Goal: Find specific page/section: Find specific page/section

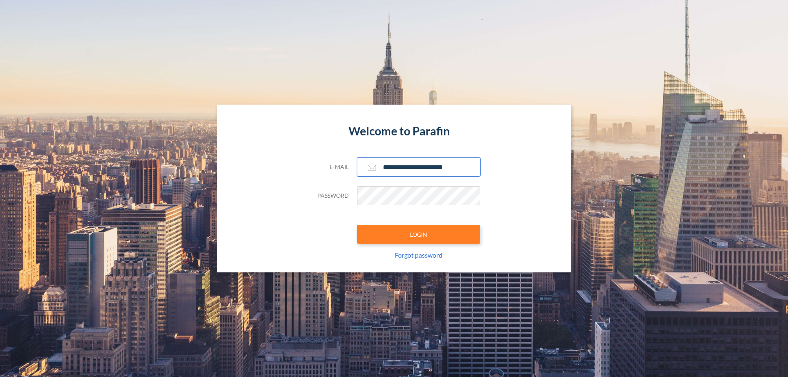
type input "**********"
click at [419, 234] on button "LOGIN" at bounding box center [418, 234] width 123 height 19
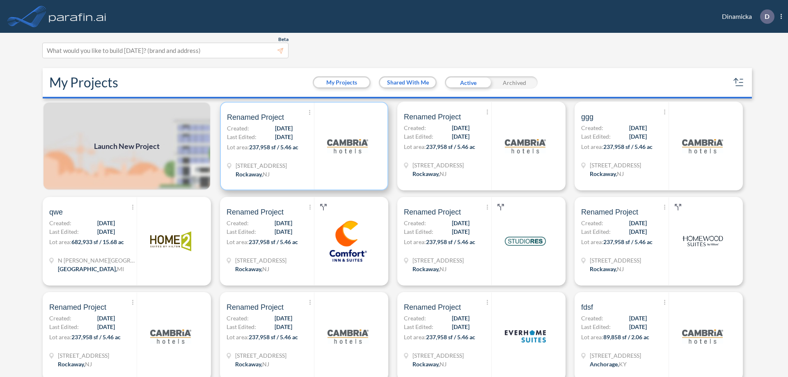
scroll to position [2, 0]
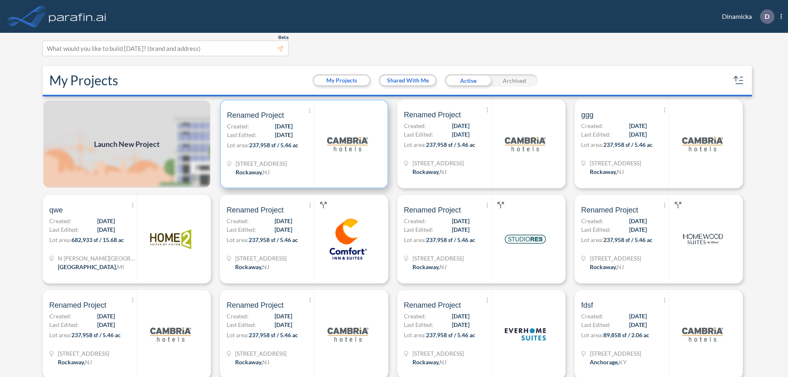
click at [303, 144] on p "Lot area: 237,958 sf / 5.46 ac" at bounding box center [270, 147] width 87 height 12
